Goal: Information Seeking & Learning: Learn about a topic

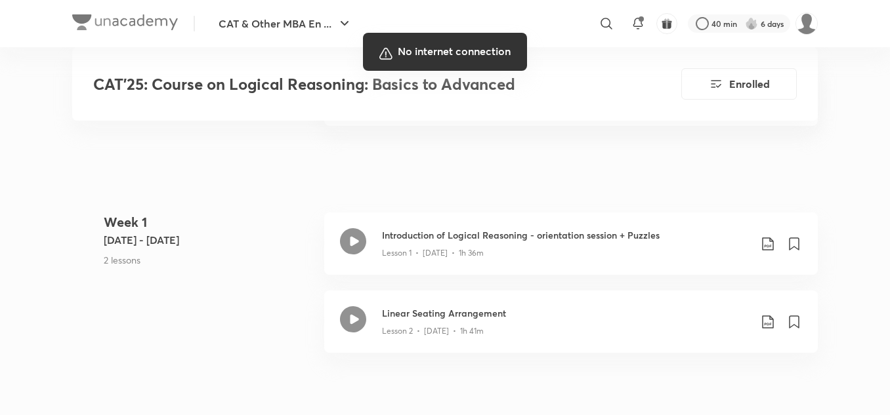
click at [624, 232] on div at bounding box center [445, 207] width 890 height 415
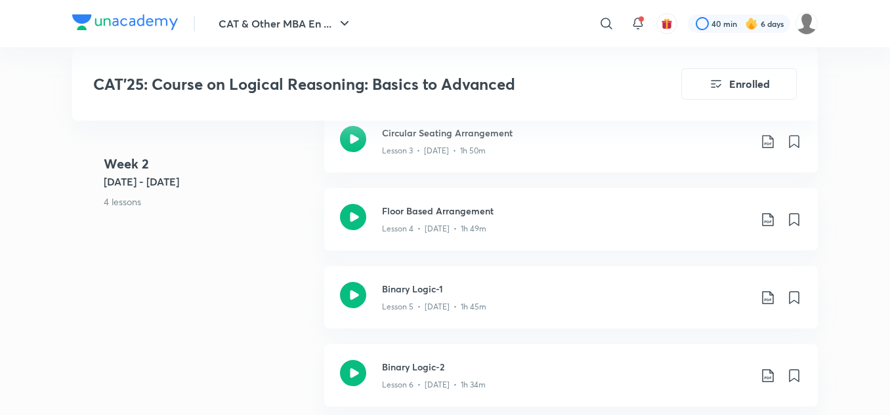
scroll to position [1072, 0]
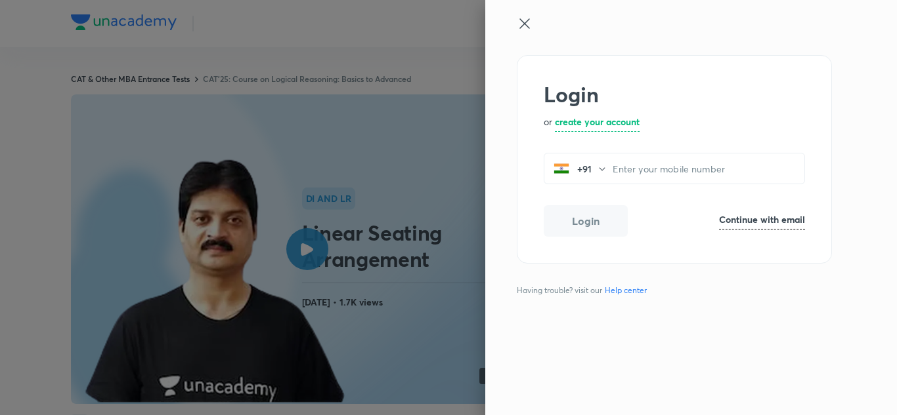
click at [528, 25] on icon at bounding box center [525, 24] width 16 height 16
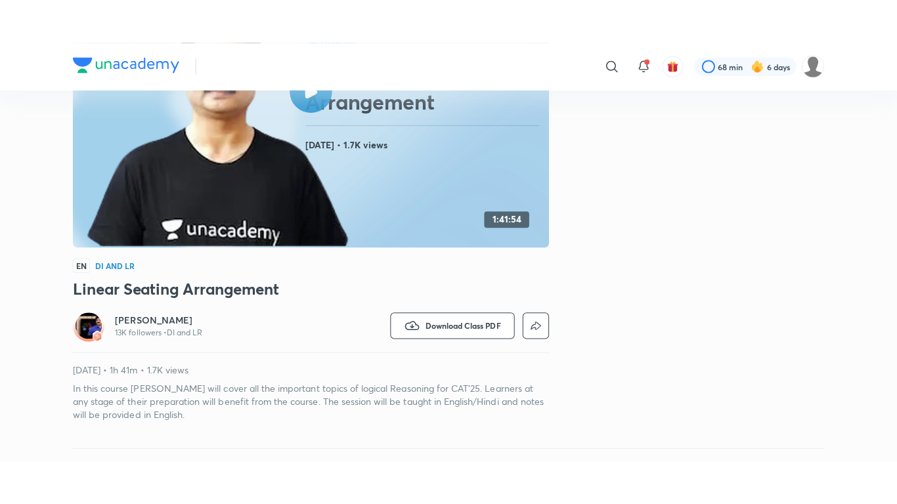
scroll to position [175, 0]
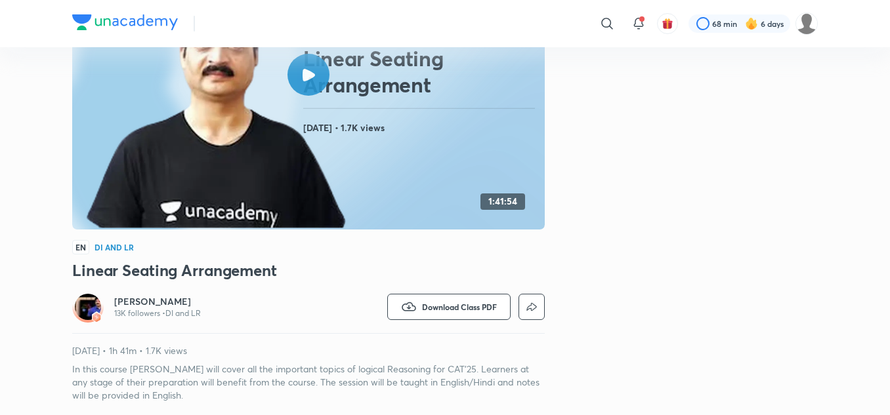
click at [316, 84] on div at bounding box center [308, 75] width 42 height 42
